Goal: Task Accomplishment & Management: Complete application form

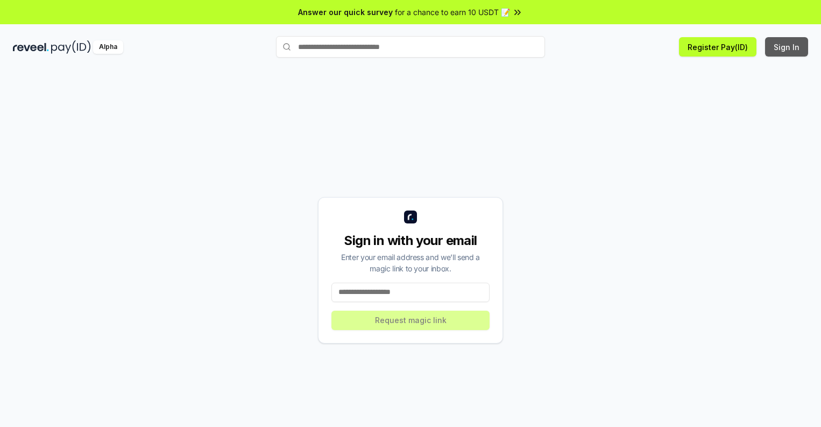
click at [788, 47] on button "Sign In" at bounding box center [786, 46] width 43 height 19
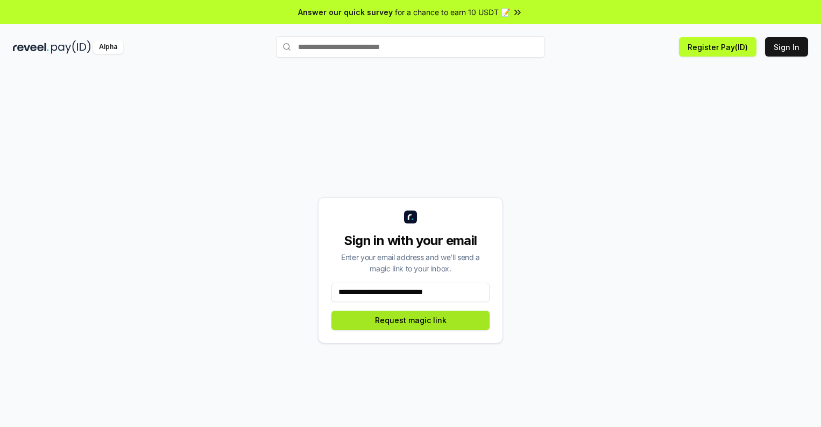
type input "**********"
click at [411, 320] on button "Request magic link" at bounding box center [411, 320] width 158 height 19
